Goal: Task Accomplishment & Management: Use online tool/utility

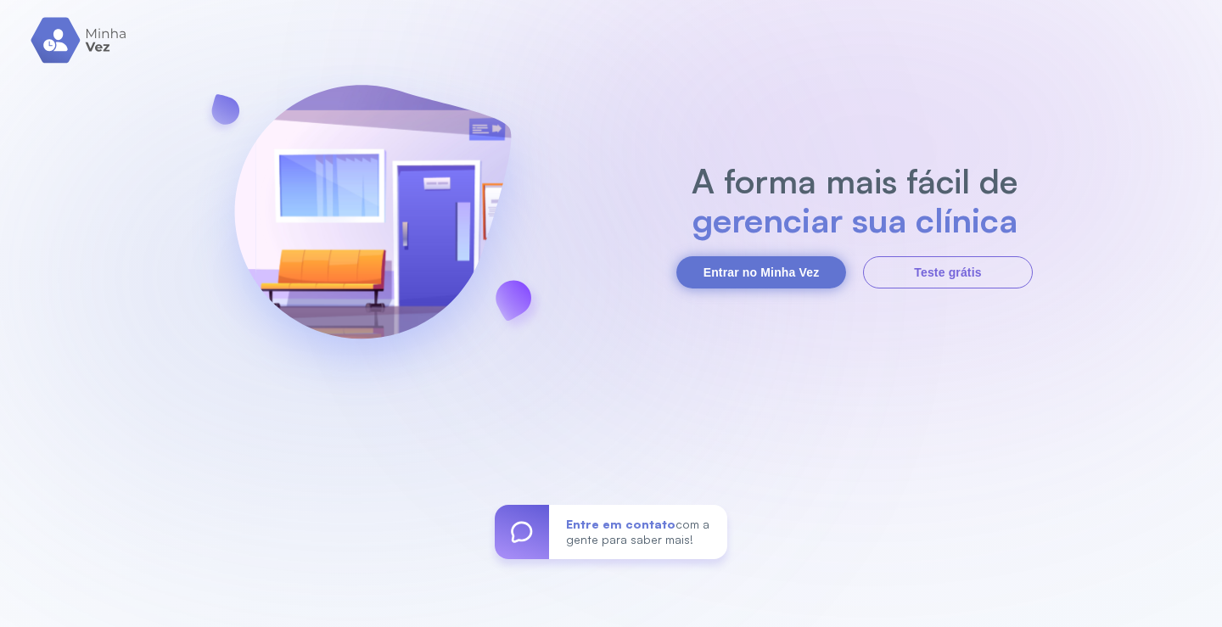
click at [760, 261] on button "Entrar no Minha Vez" at bounding box center [761, 272] width 170 height 32
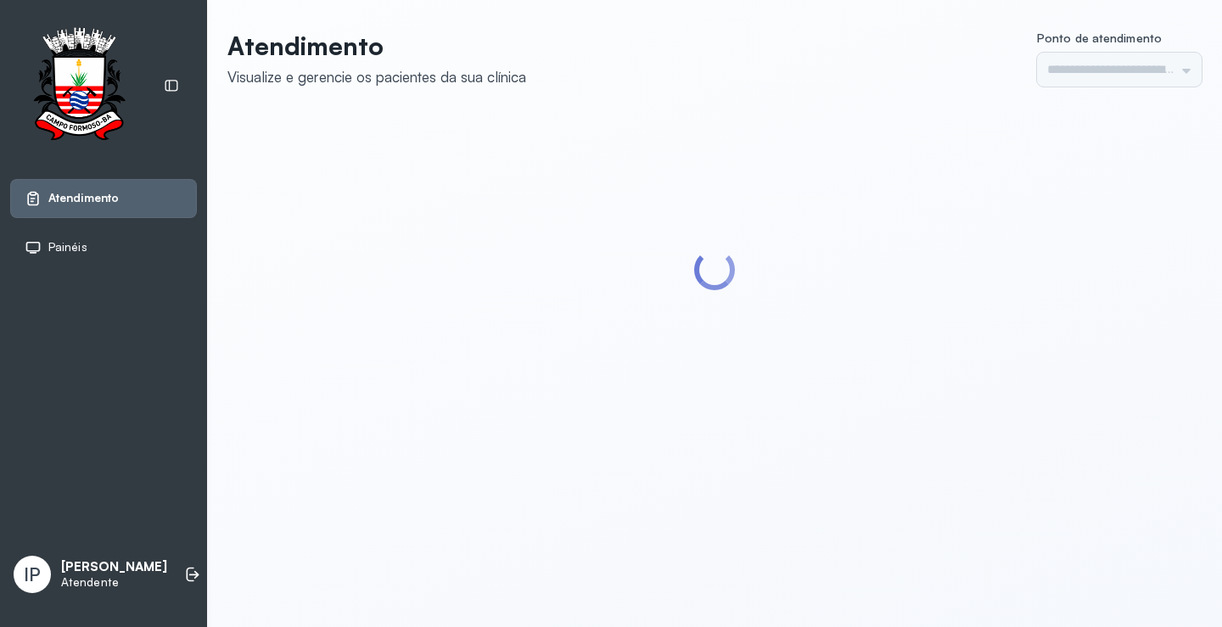
type input "*********"
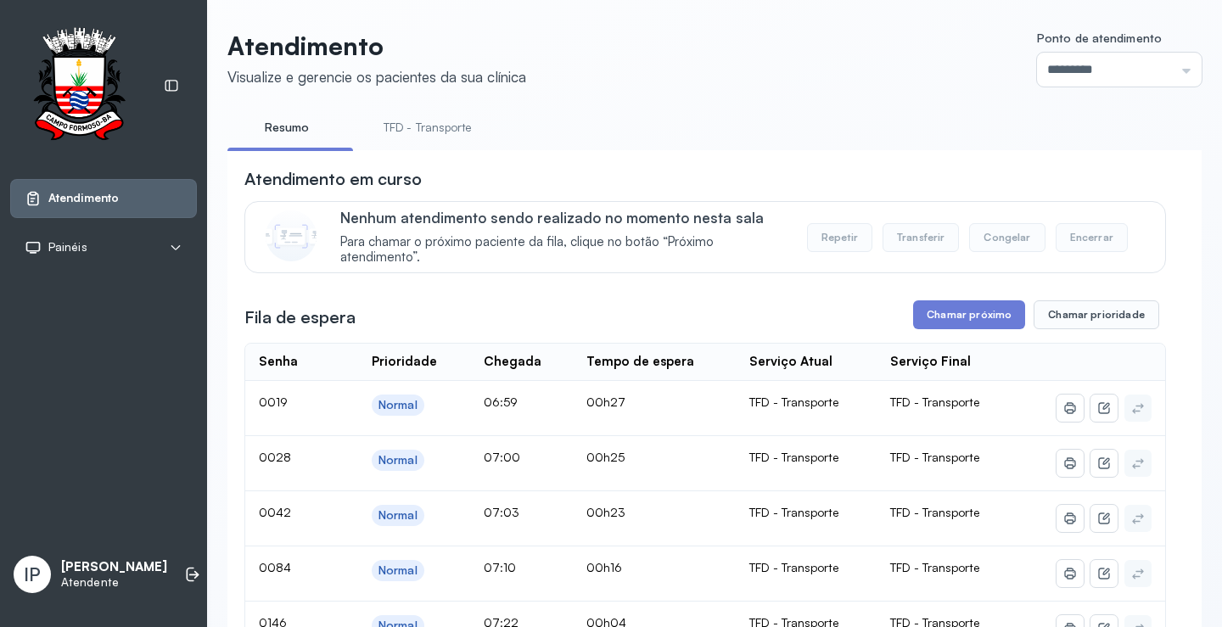
click at [398, 131] on link "TFD - Transporte" at bounding box center [428, 128] width 122 height 28
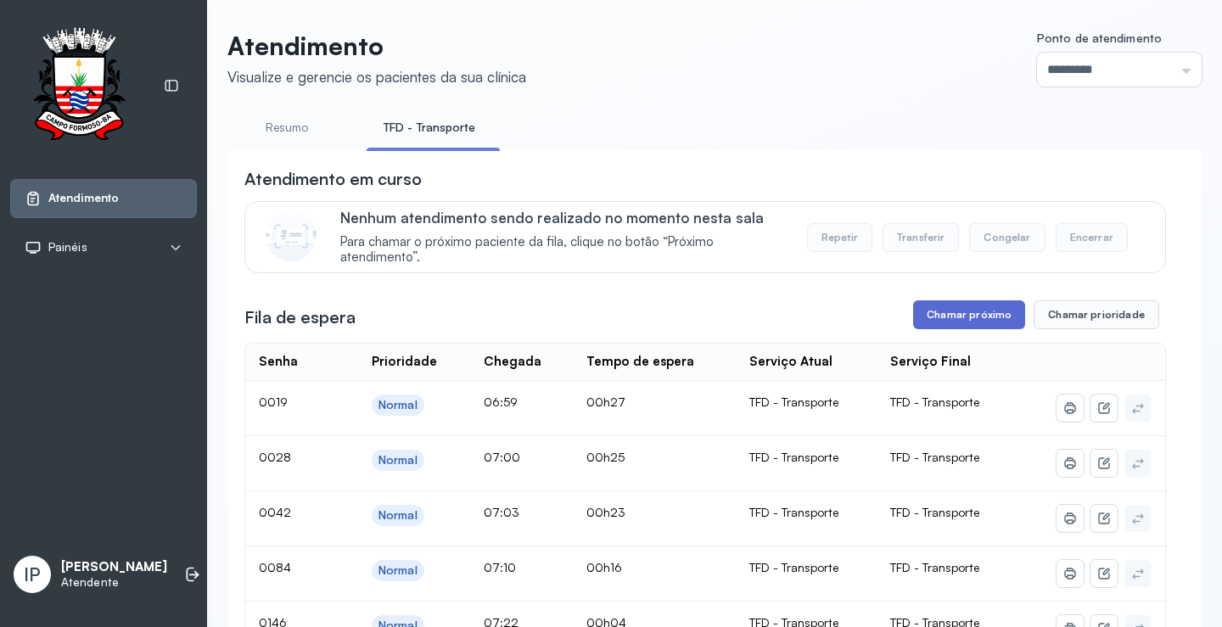
click at [940, 306] on button "Chamar próximo" at bounding box center [969, 314] width 112 height 29
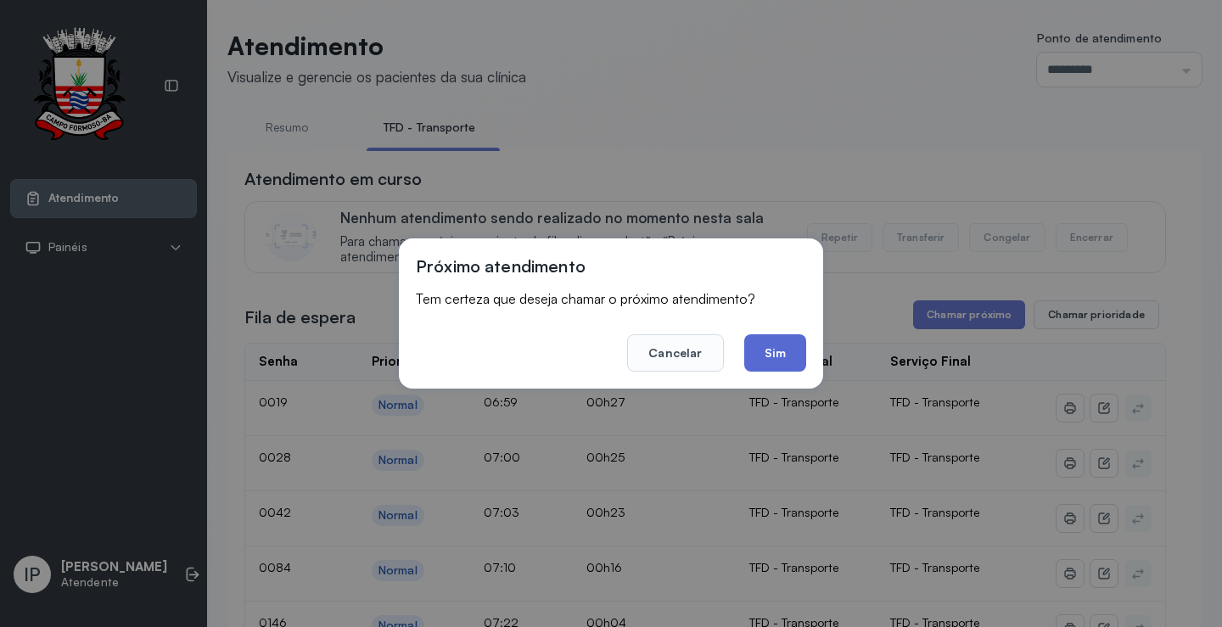
click at [771, 349] on button "Sim" at bounding box center [775, 352] width 62 height 37
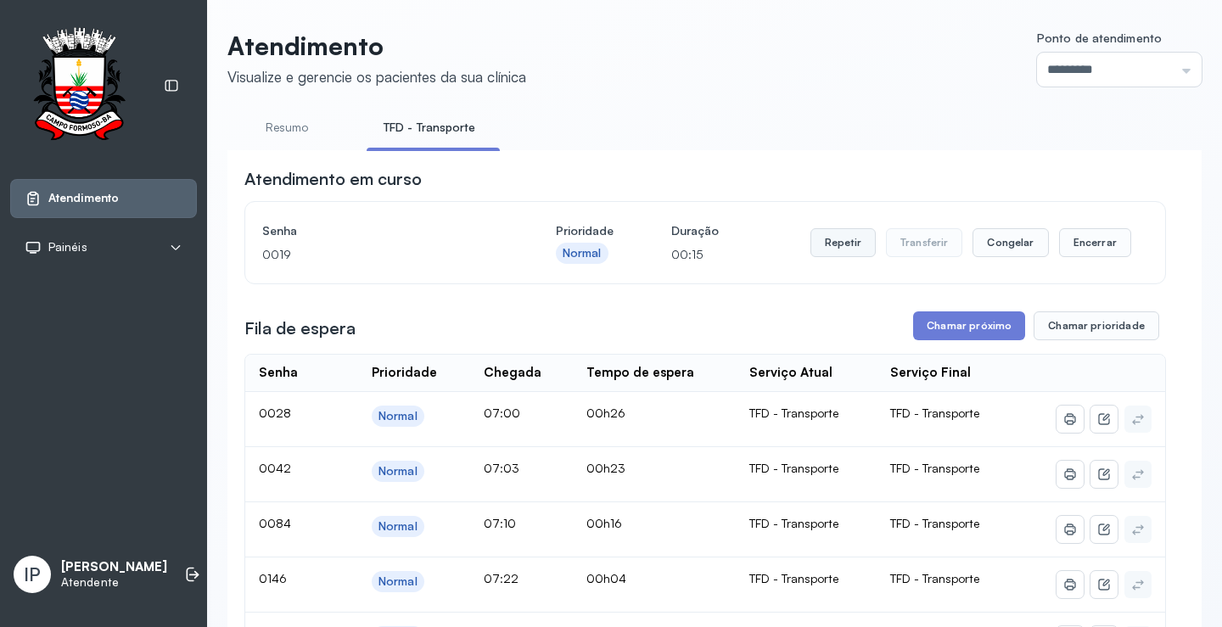
click at [810, 244] on button "Repetir" at bounding box center [842, 242] width 65 height 29
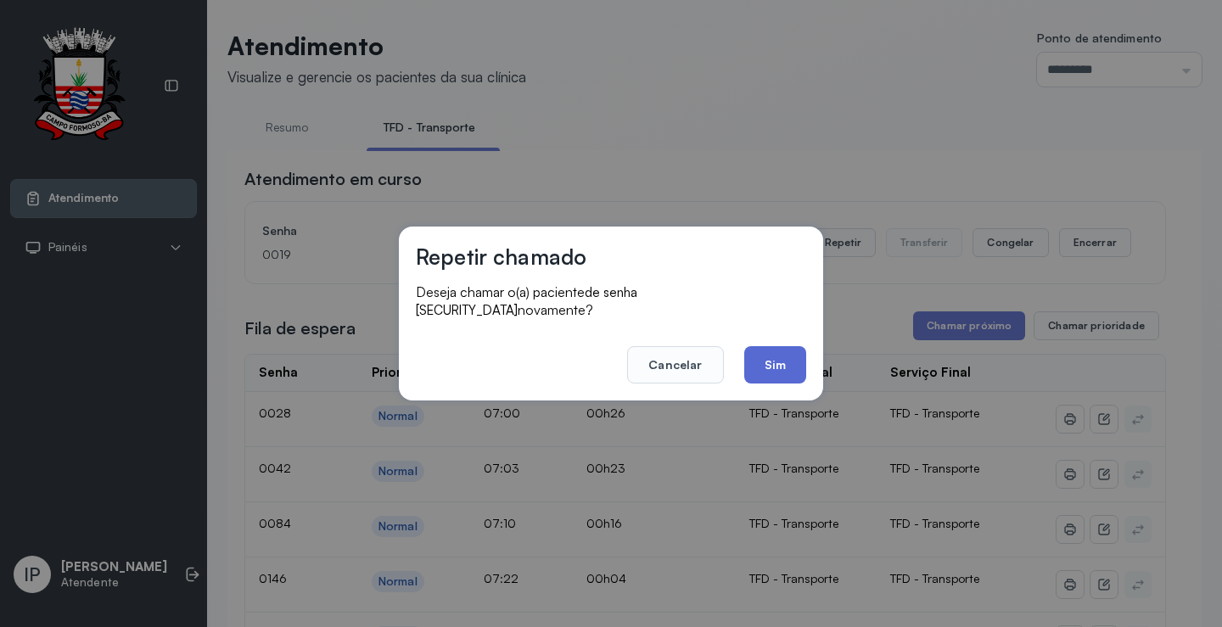
click at [763, 365] on button "Sim" at bounding box center [775, 364] width 62 height 37
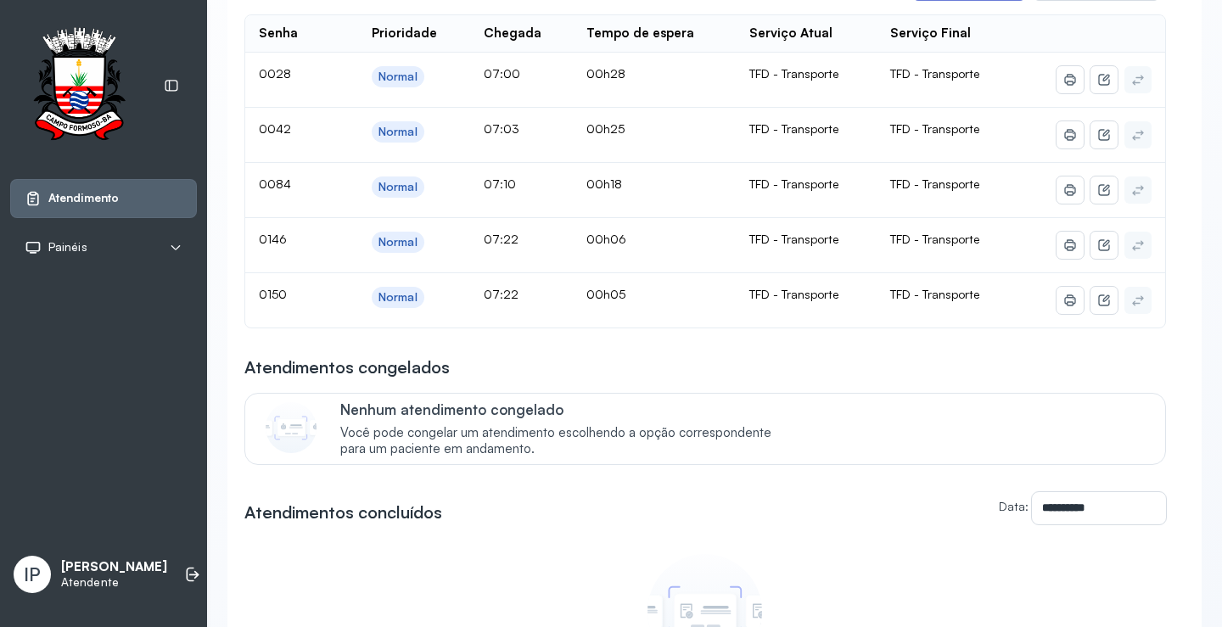
scroll to position [255, 0]
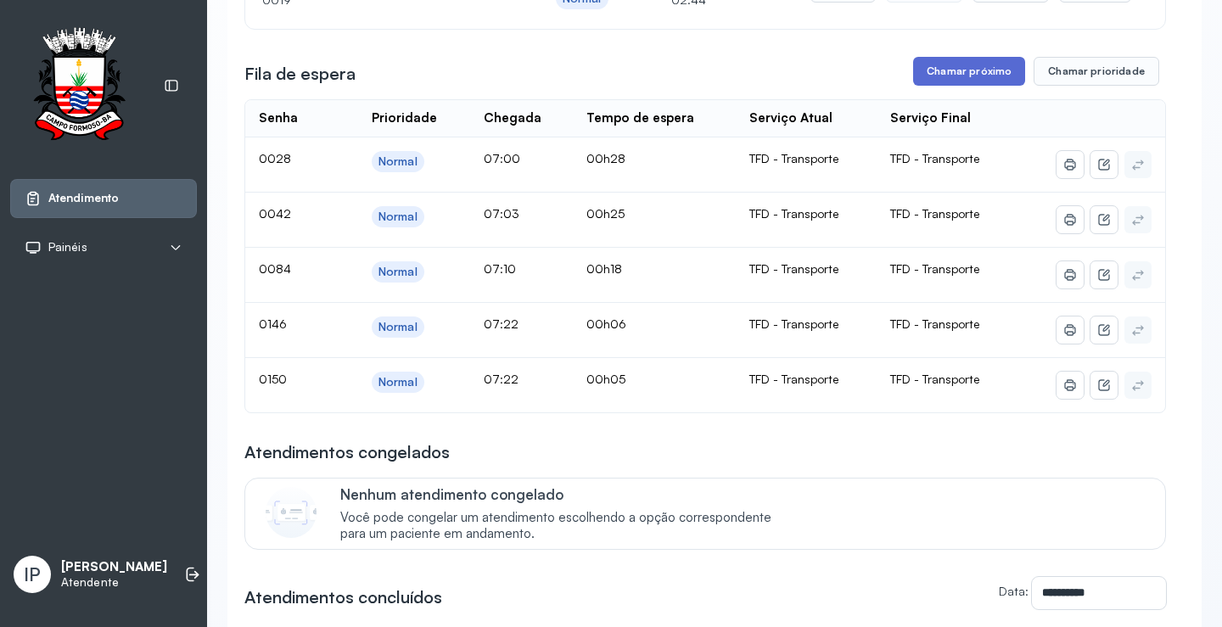
click at [991, 75] on button "Chamar próximo" at bounding box center [969, 71] width 112 height 29
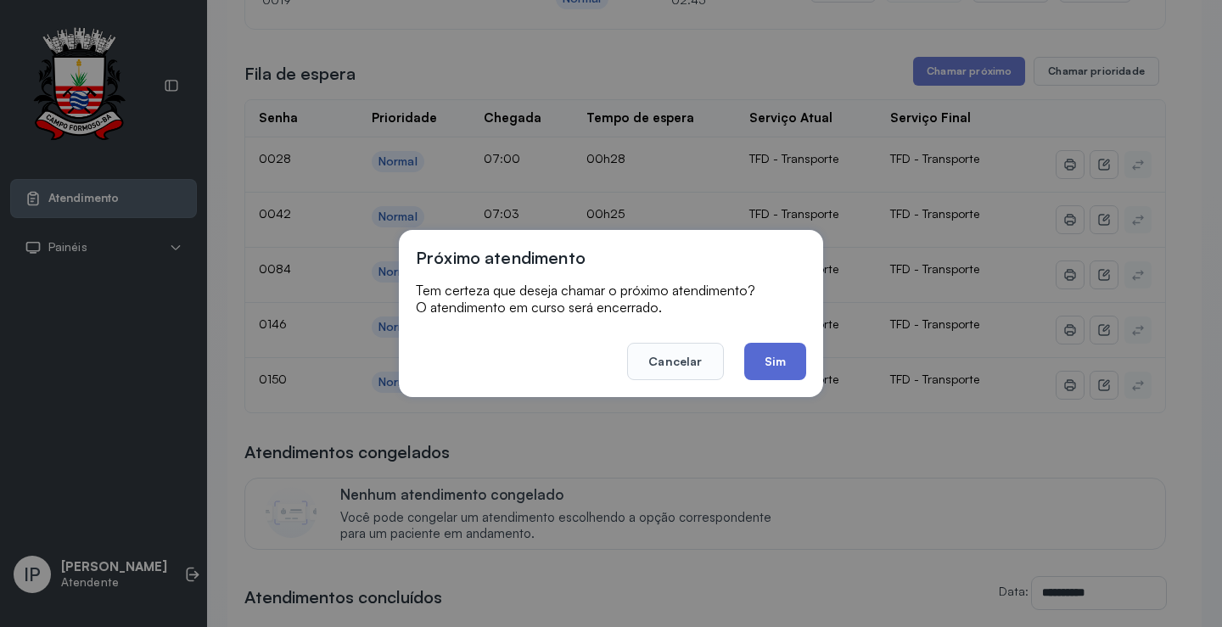
click at [747, 351] on button "Sim" at bounding box center [775, 361] width 62 height 37
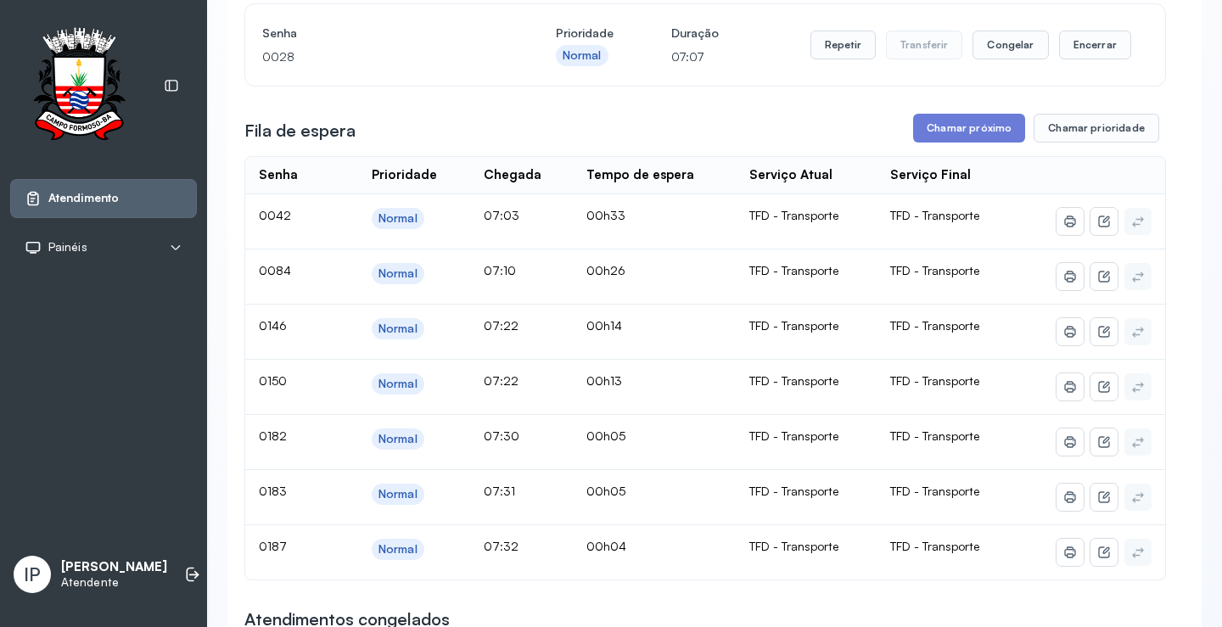
scroll to position [85, 0]
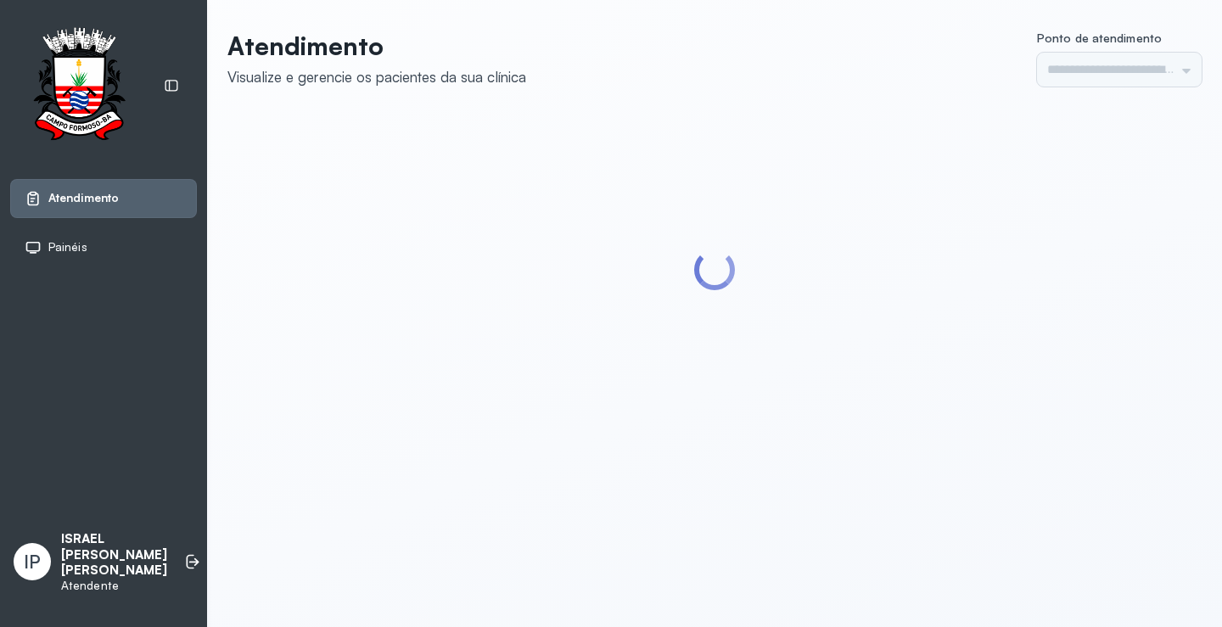
type input "*********"
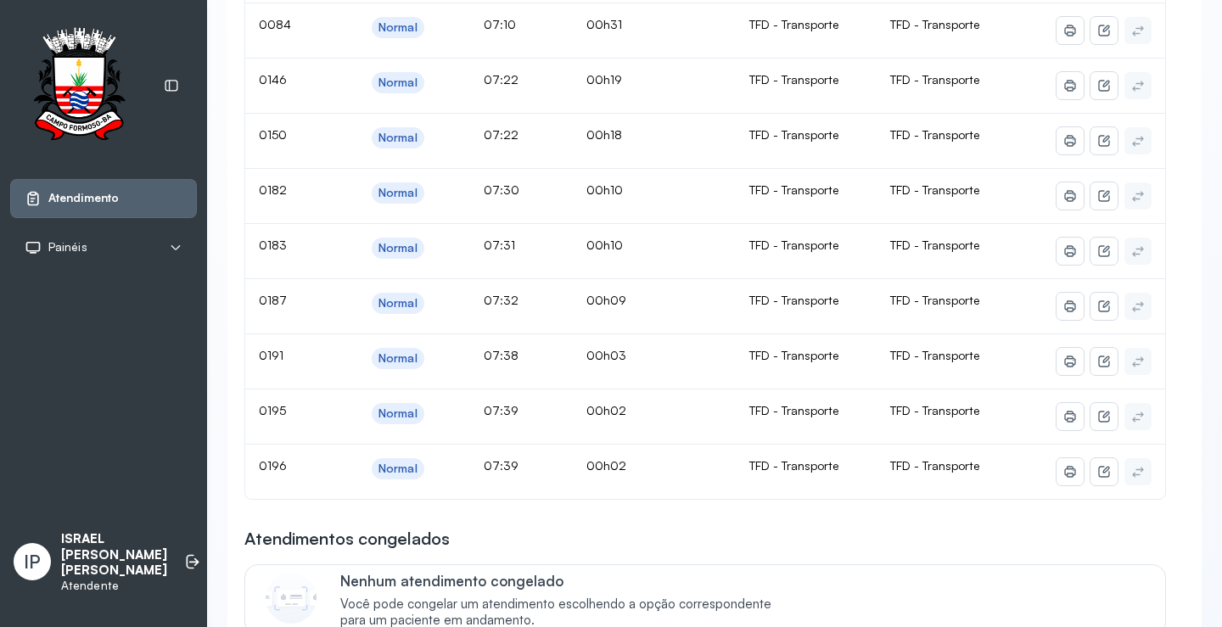
scroll to position [255, 0]
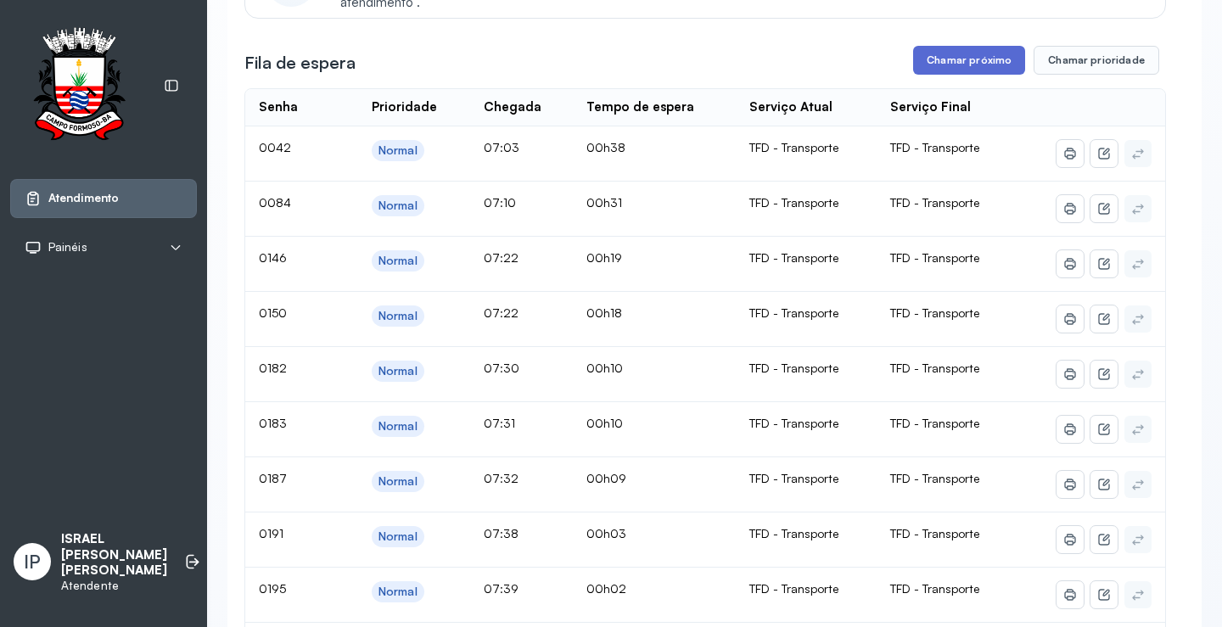
click at [979, 53] on button "Chamar próximo" at bounding box center [969, 60] width 112 height 29
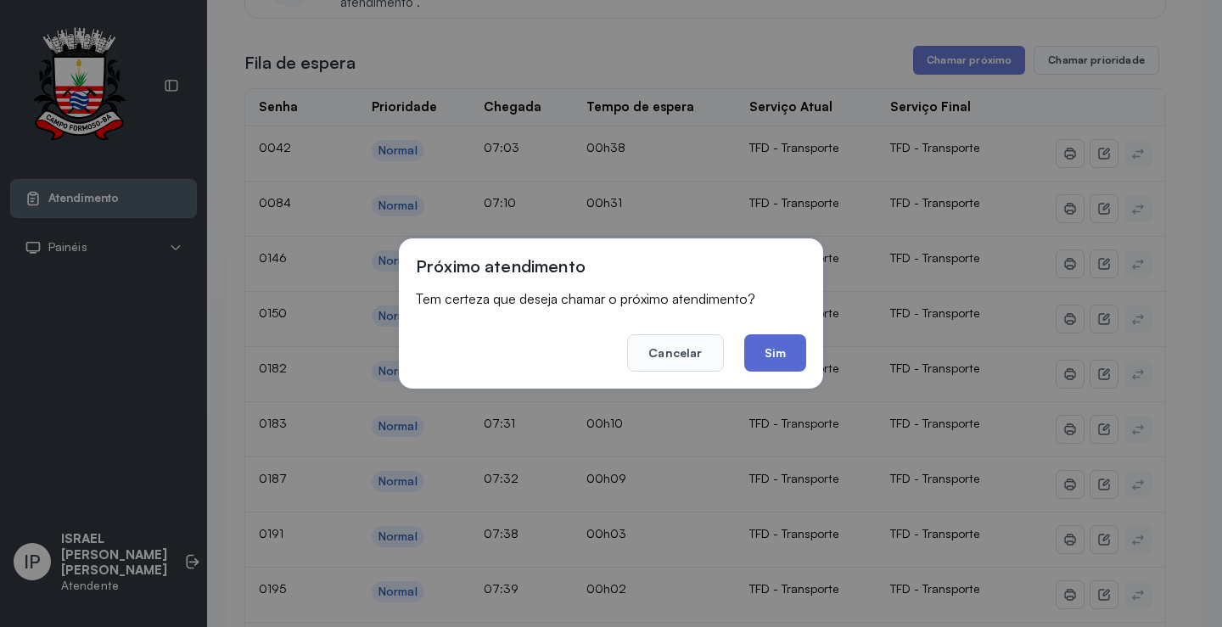
click at [762, 347] on button "Sim" at bounding box center [775, 352] width 62 height 37
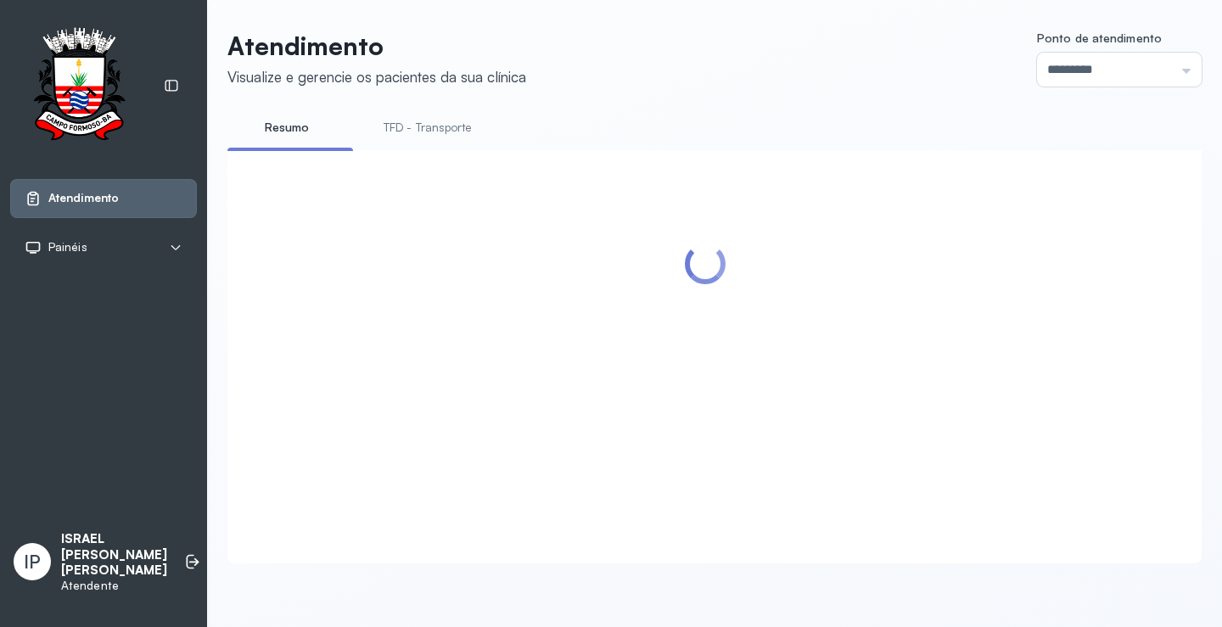
click at [447, 123] on link "TFD - Transporte" at bounding box center [428, 128] width 122 height 28
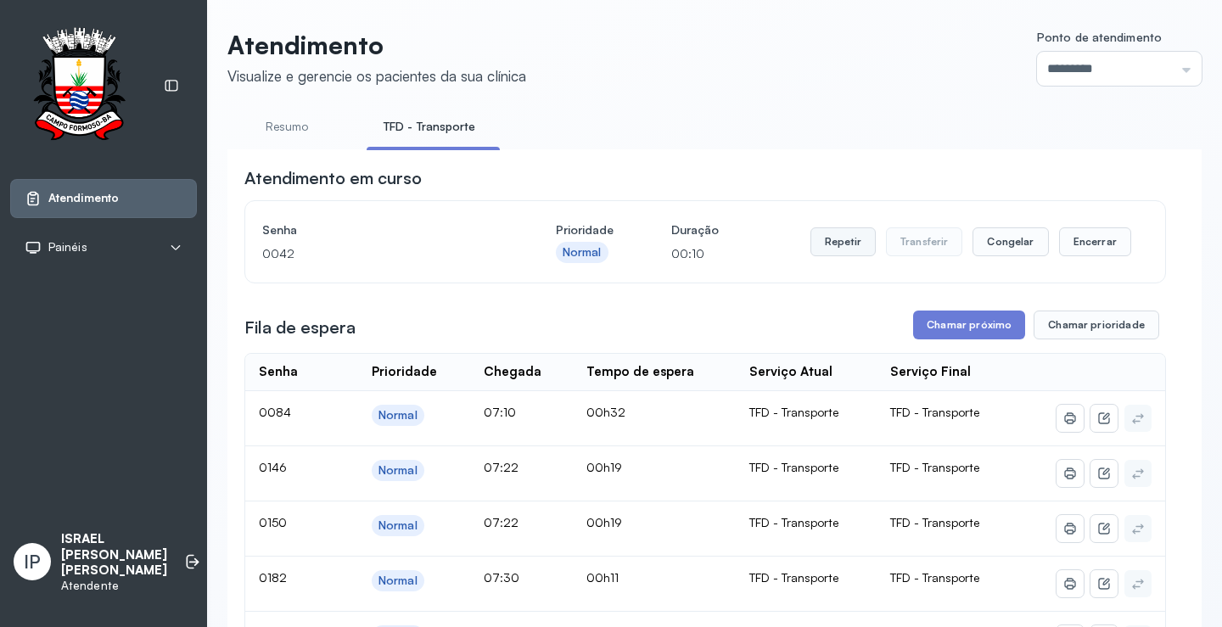
click at [849, 247] on button "Repetir" at bounding box center [842, 241] width 65 height 29
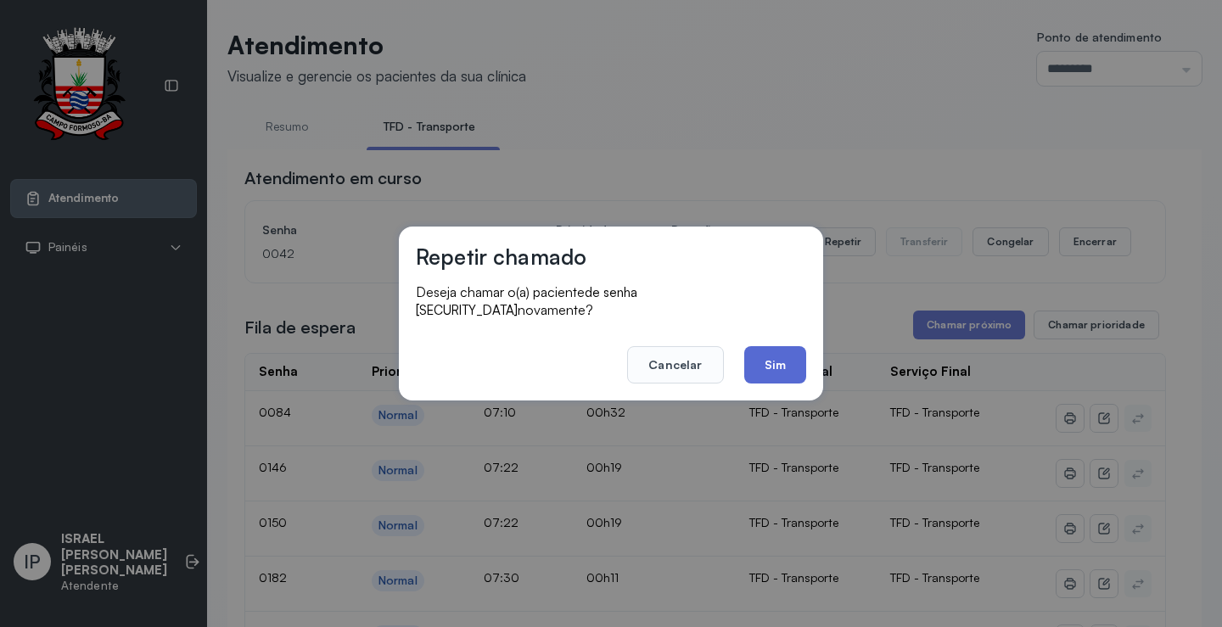
click at [761, 355] on button "Sim" at bounding box center [775, 364] width 62 height 37
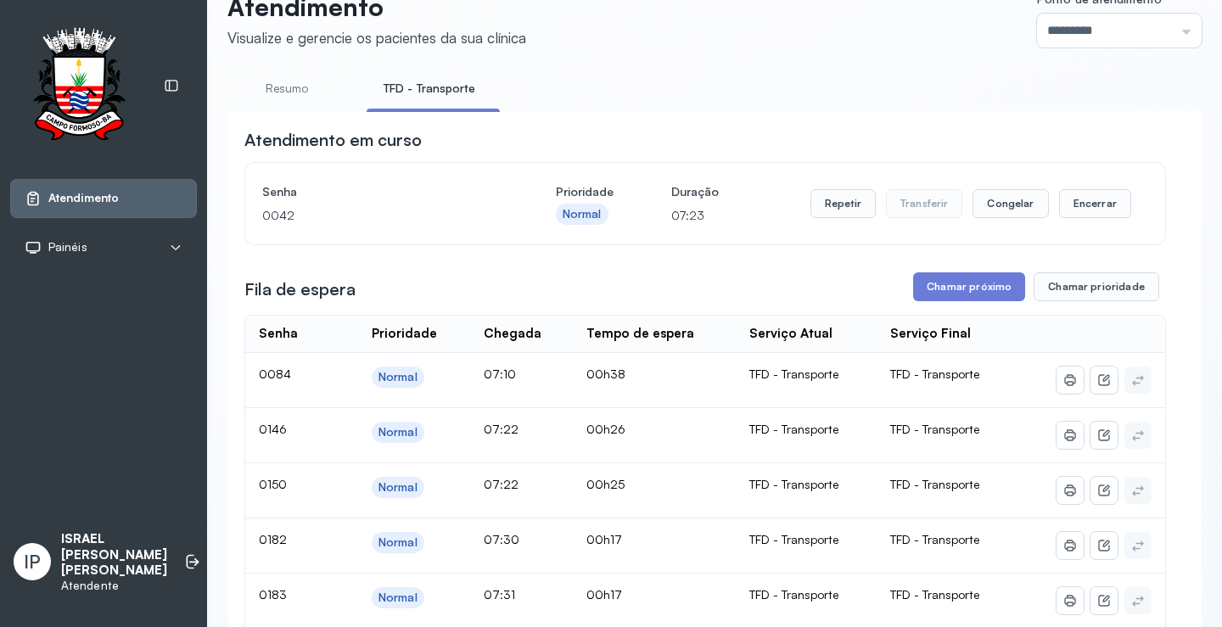
scroll to position [0, 0]
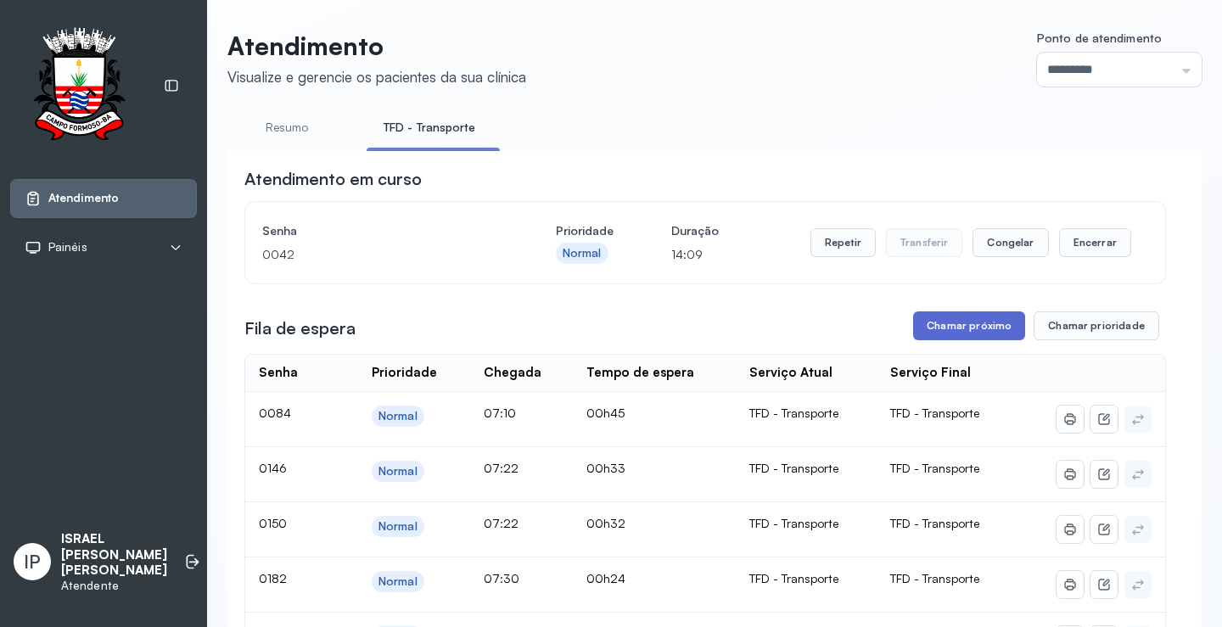
click at [961, 319] on button "Chamar próximo" at bounding box center [969, 325] width 112 height 29
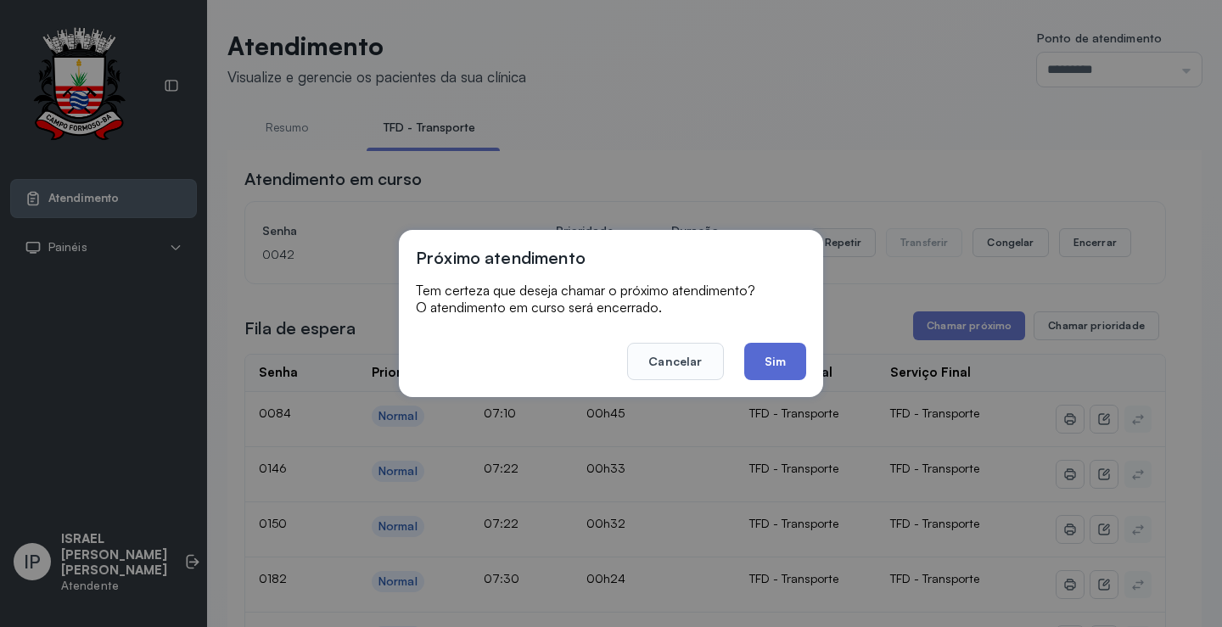
click at [780, 362] on button "Sim" at bounding box center [775, 361] width 62 height 37
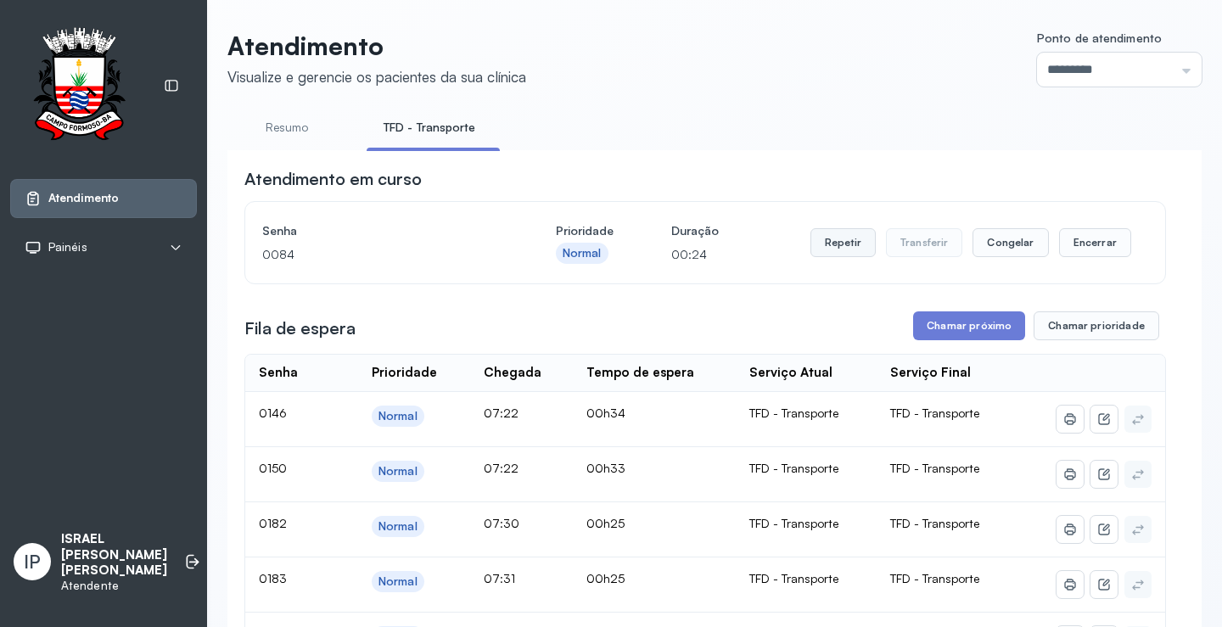
click at [843, 246] on button "Repetir" at bounding box center [842, 242] width 65 height 29
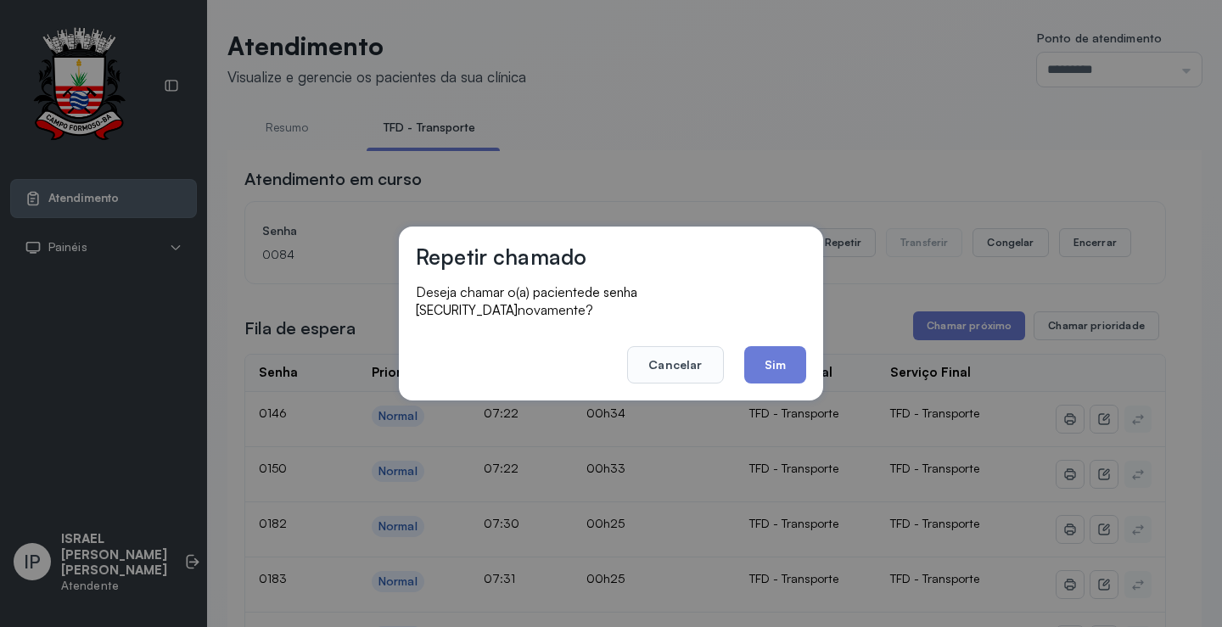
click at [782, 349] on button "Sim" at bounding box center [775, 364] width 62 height 37
